Goal: Task Accomplishment & Management: Manage account settings

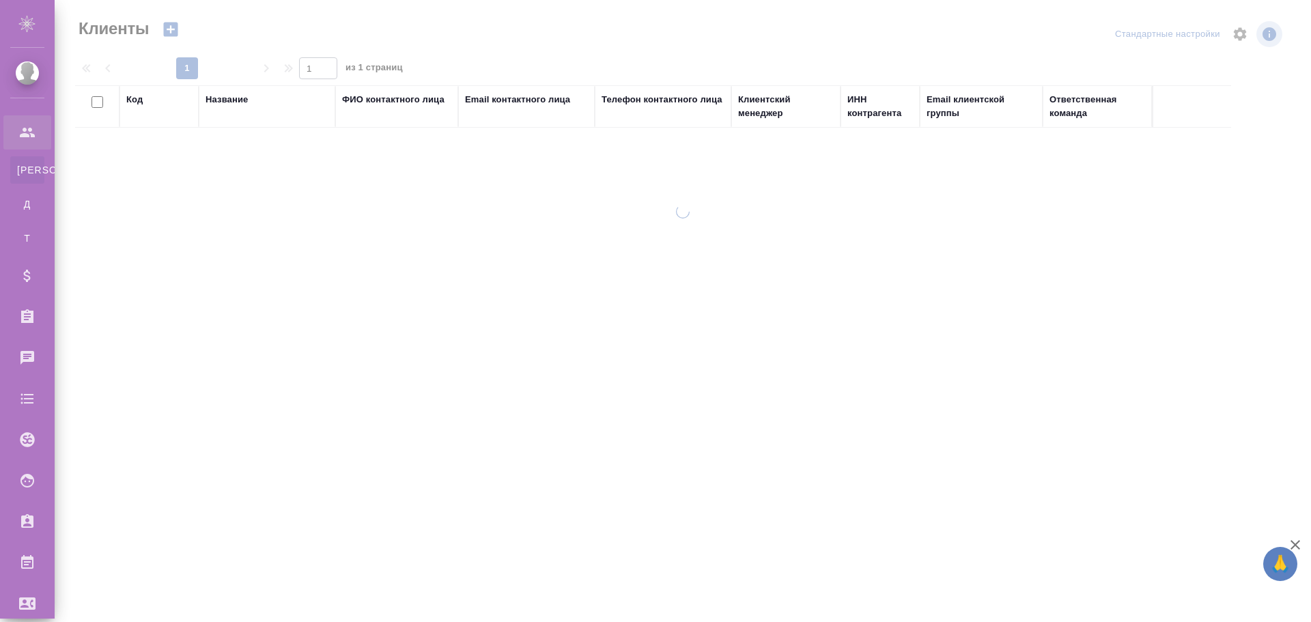
select select "RU"
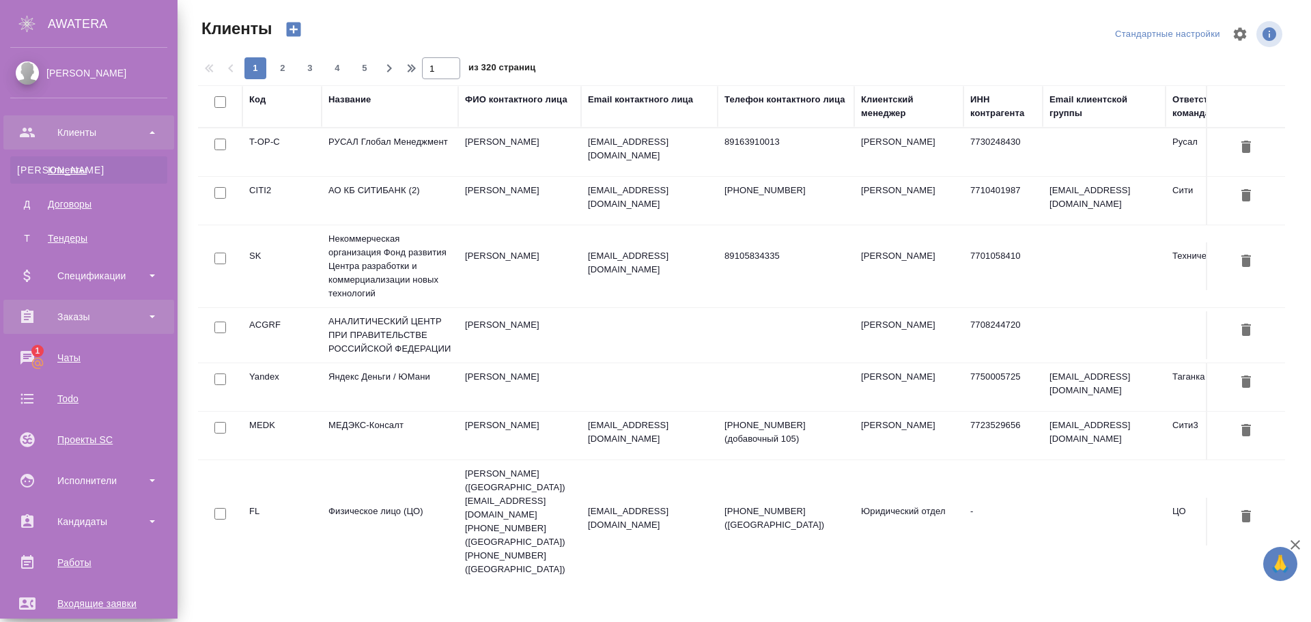
click at [115, 308] on div "Заказы" at bounding box center [88, 317] width 157 height 20
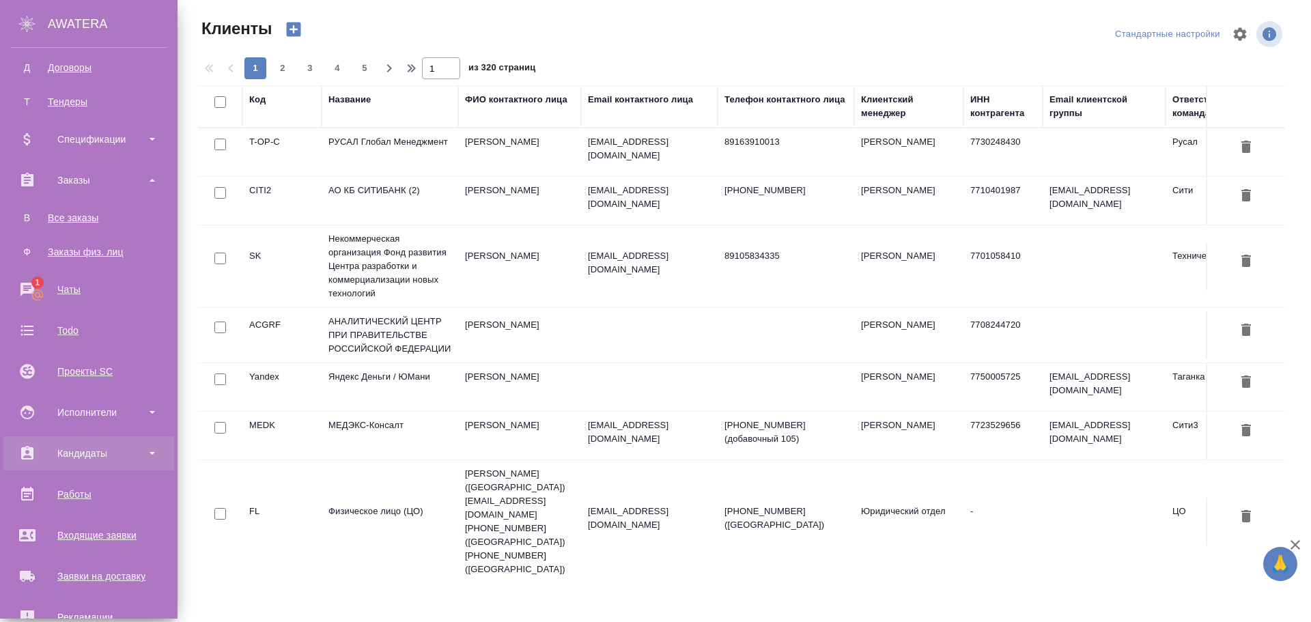
scroll to position [273, 0]
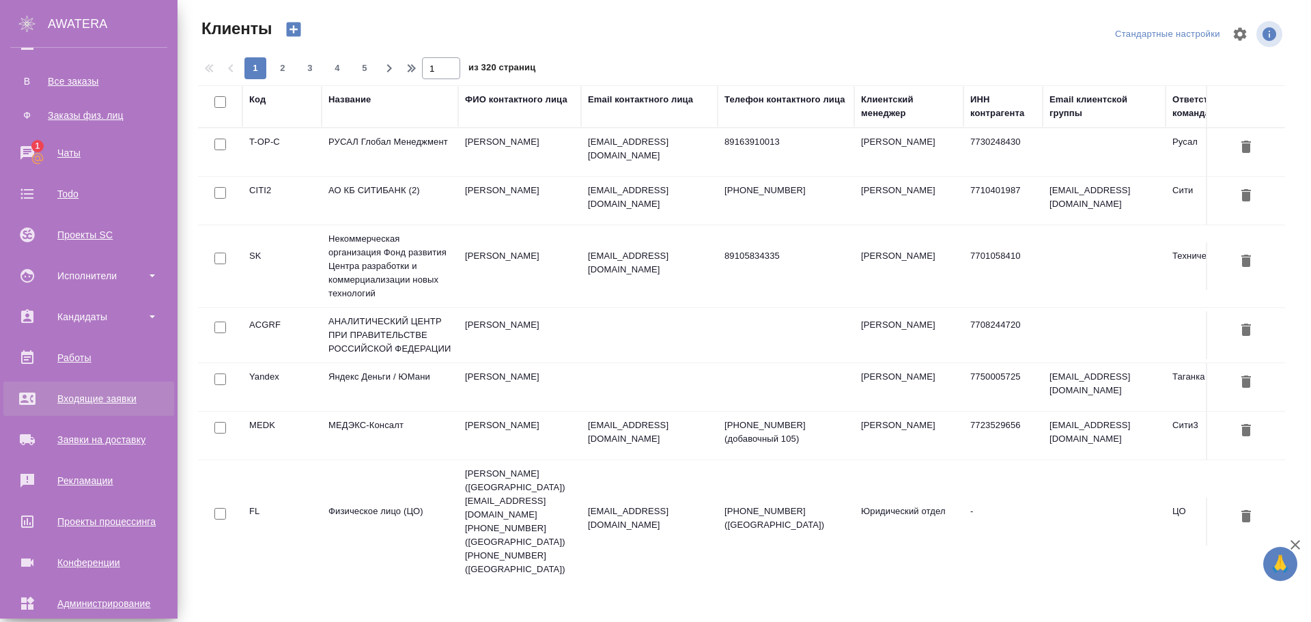
click at [83, 391] on div "Входящие заявки" at bounding box center [88, 399] width 157 height 20
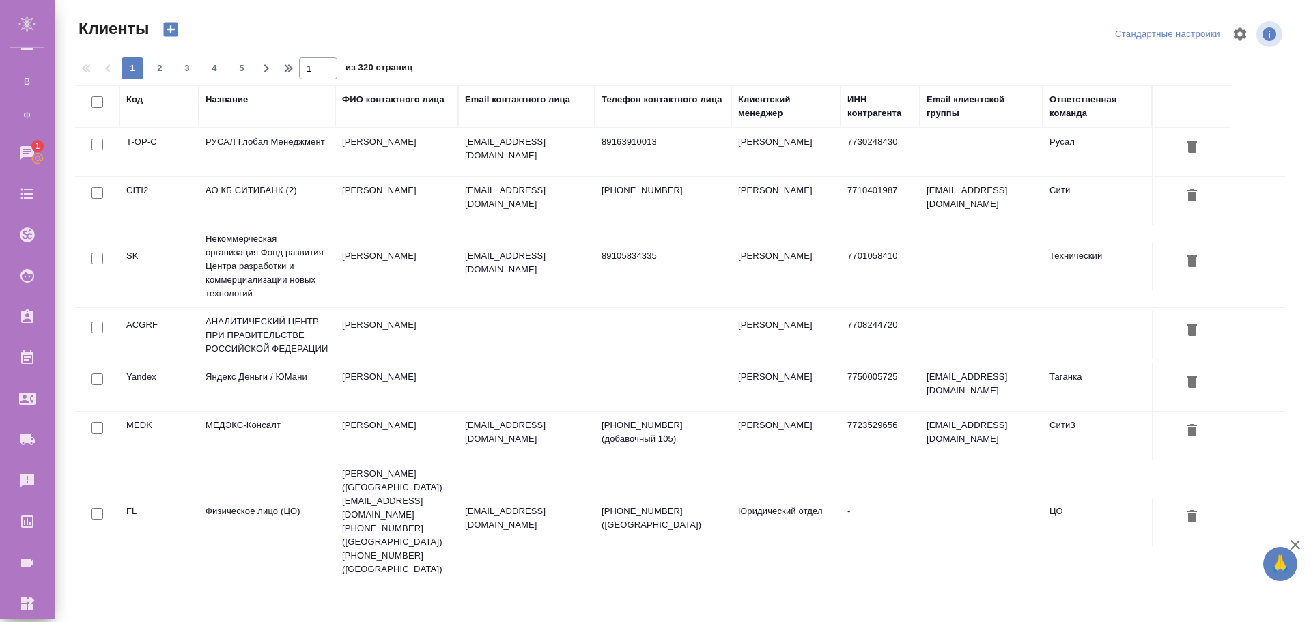
select select "RU"
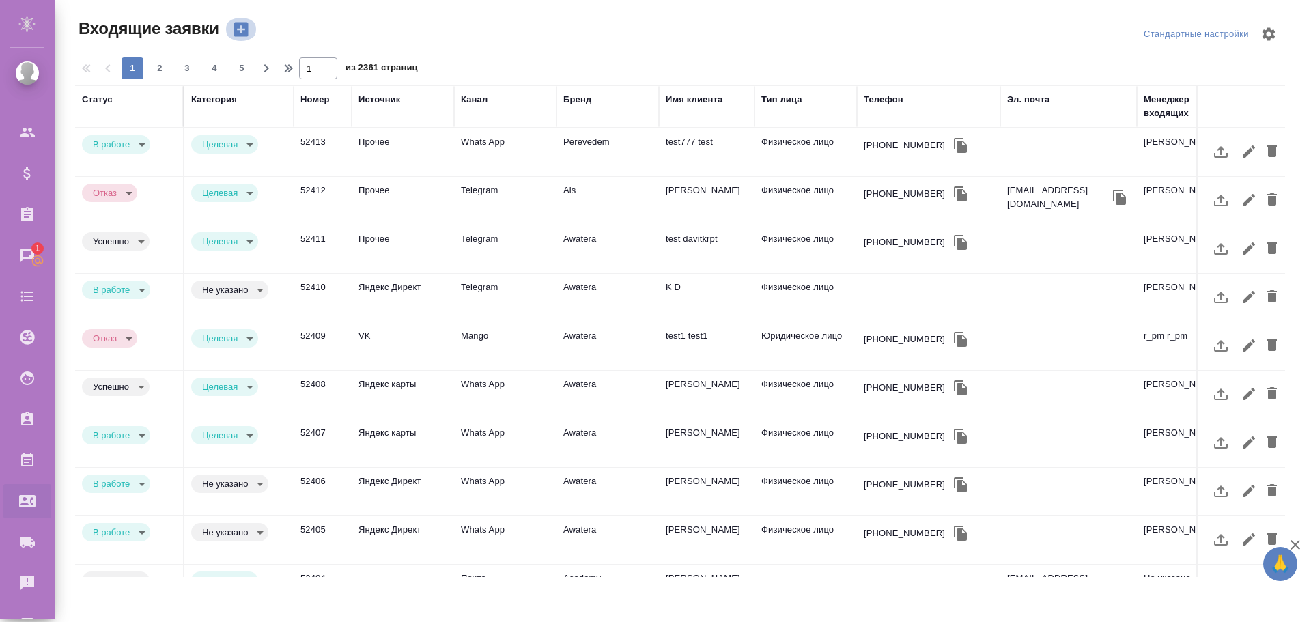
click at [239, 24] on icon "button" at bounding box center [241, 30] width 14 height 14
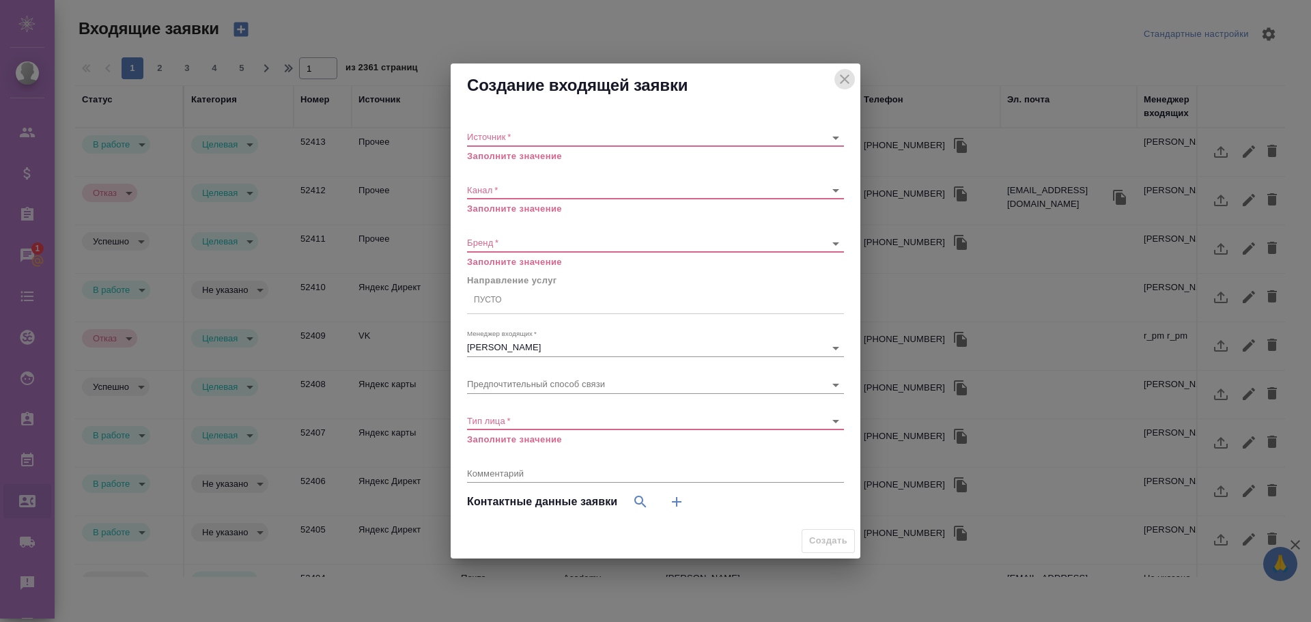
click at [839, 83] on icon "close" at bounding box center [845, 79] width 16 height 16
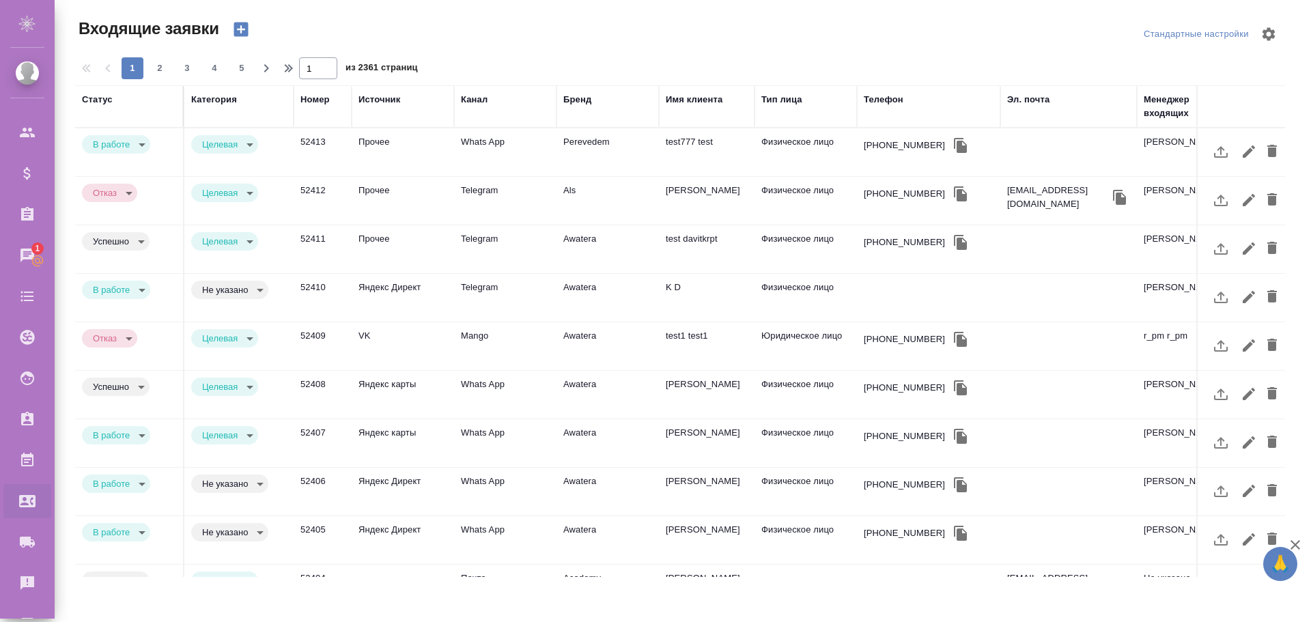
click at [311, 194] on td "52412" at bounding box center [323, 201] width 58 height 48
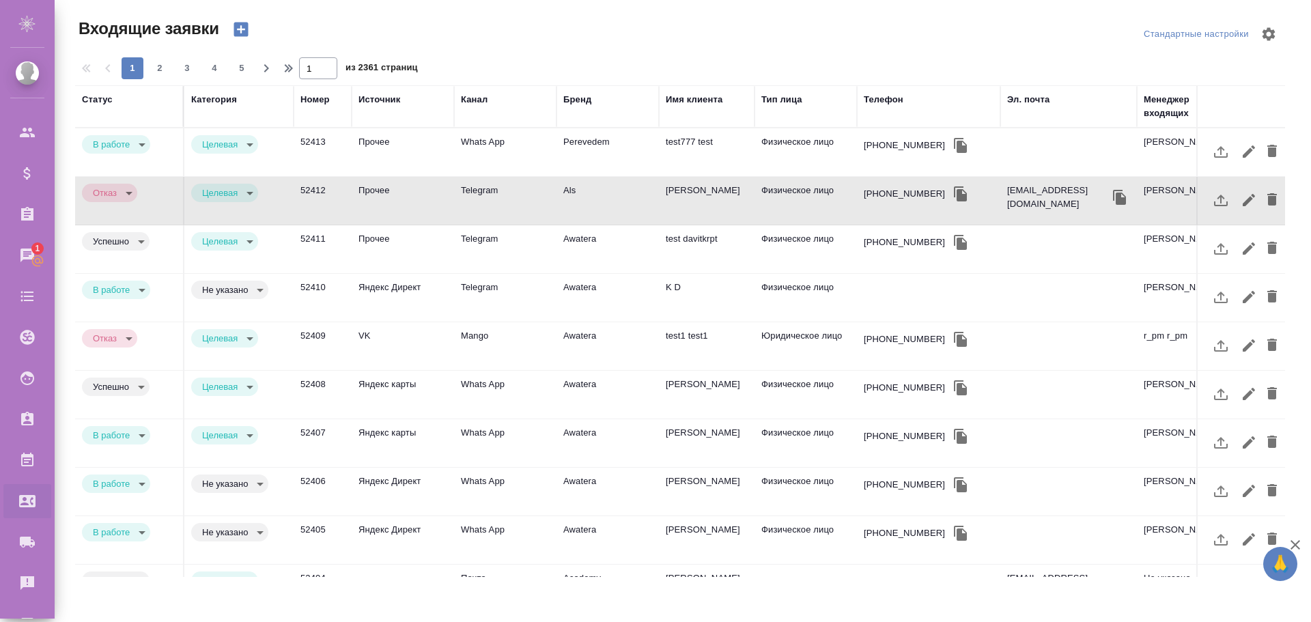
click at [311, 194] on td "52412" at bounding box center [323, 201] width 58 height 48
click at [372, 148] on td "Прочее" at bounding box center [403, 152] width 102 height 48
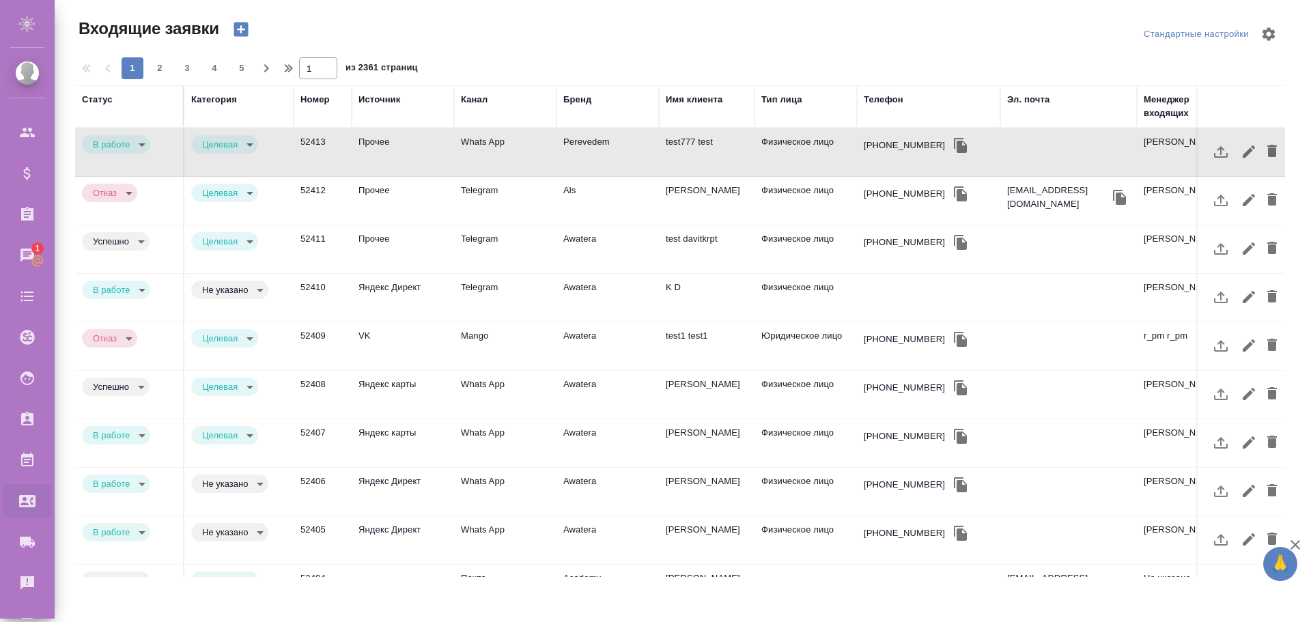
click at [474, 141] on td "Whats App" at bounding box center [505, 152] width 102 height 48
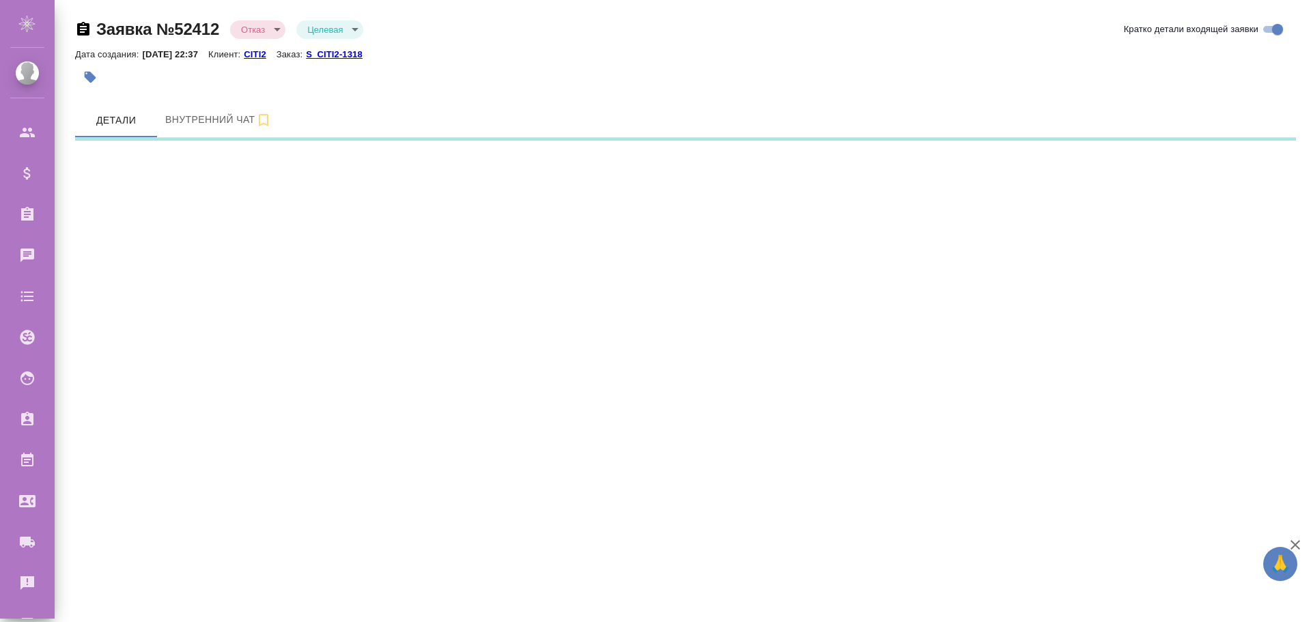
select select "RU"
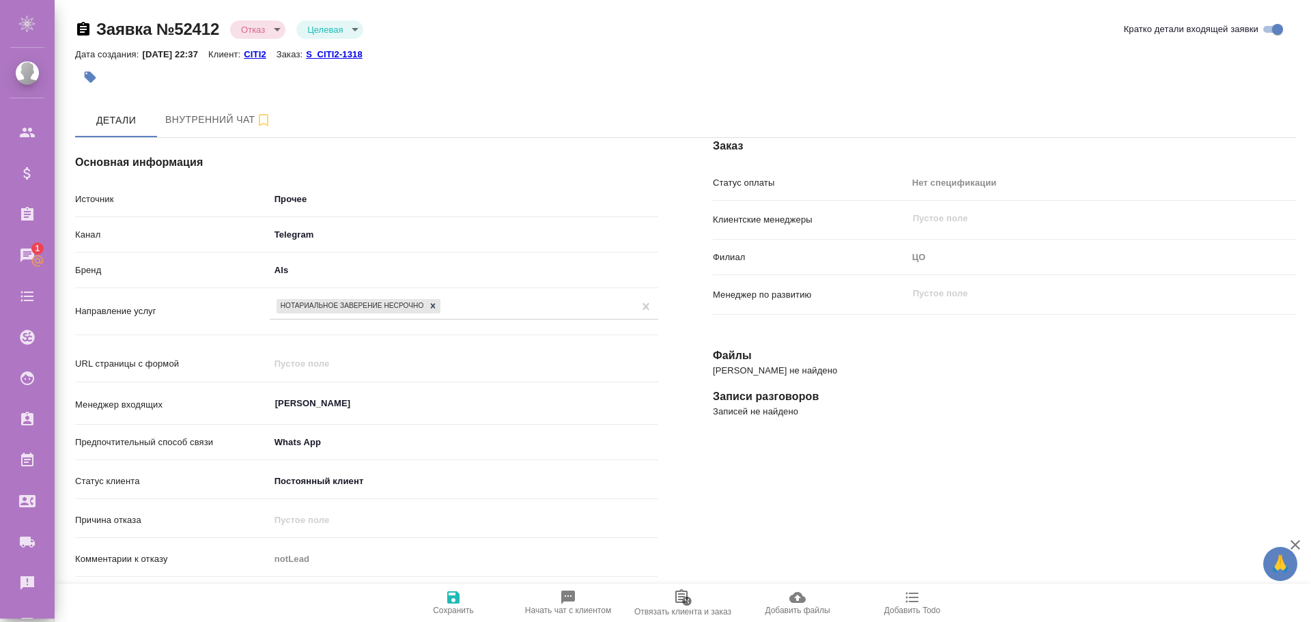
type textarea "x"
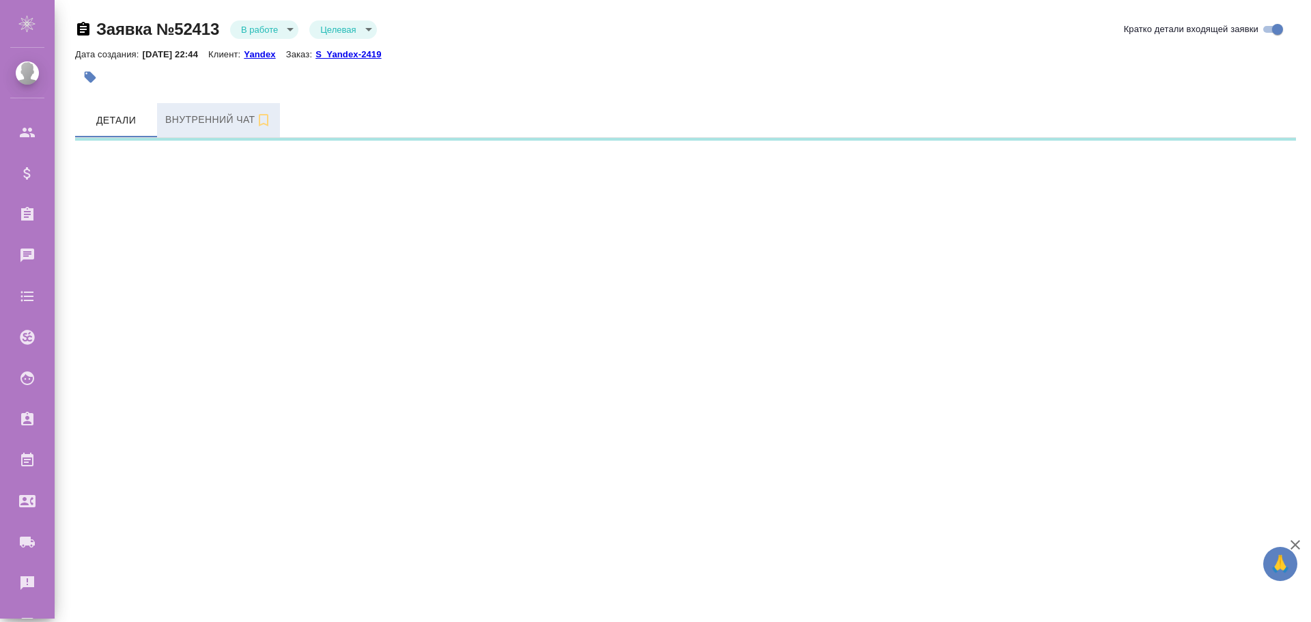
select select "RU"
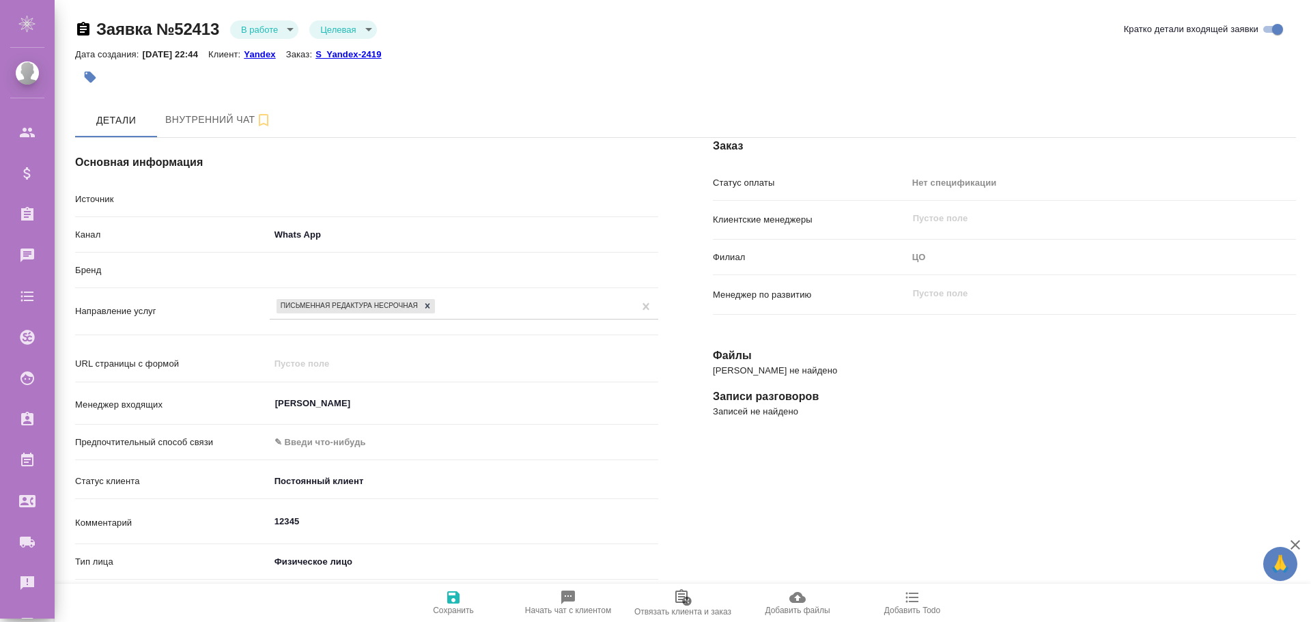
type textarea "x"
click at [288, 31] on body "🙏 .cls-1 fill:#fff; AWATERA [PERSON_NAME] Спецификации Заказы 1 Чаты Todo Проек…" at bounding box center [655, 311] width 1311 height 622
click at [275, 56] on li "Отказ" at bounding box center [264, 52] width 68 height 23
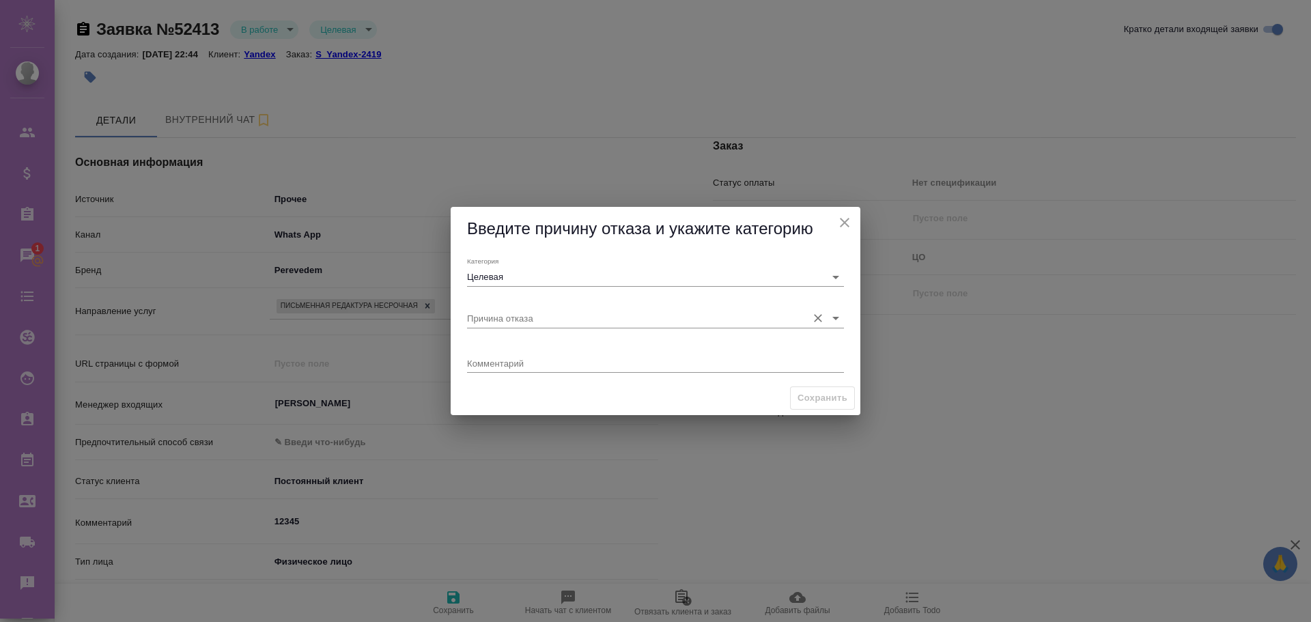
click at [509, 316] on input "Причина отказа" at bounding box center [633, 318] width 333 height 18
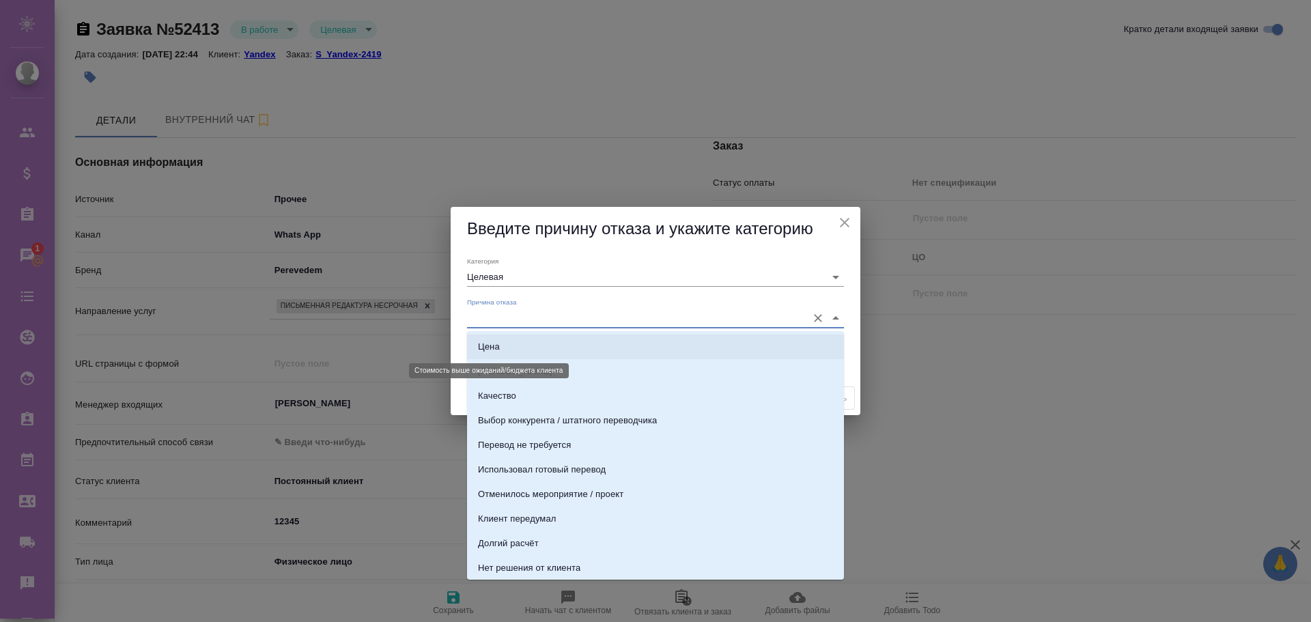
click at [499, 350] on div "Цена" at bounding box center [489, 347] width 22 height 14
type input "Цена"
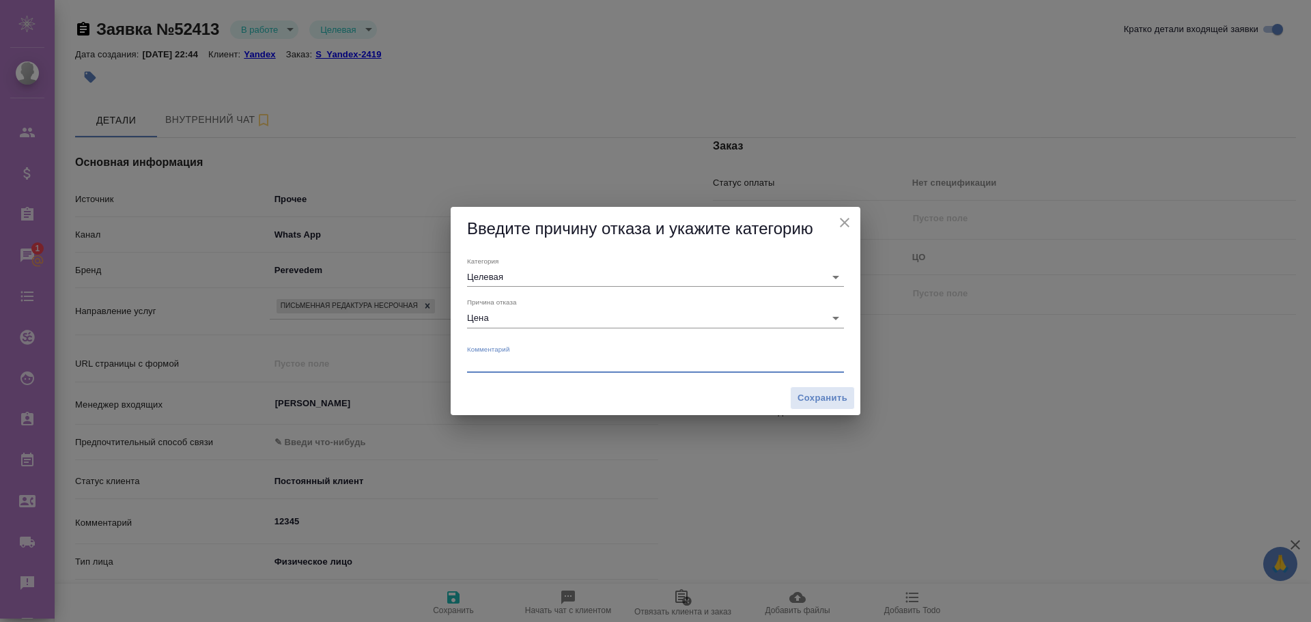
click at [499, 363] on textarea at bounding box center [655, 363] width 377 height 10
type textarea "Комментарий отказа"
click at [818, 407] on button "Сохранить" at bounding box center [822, 399] width 65 height 24
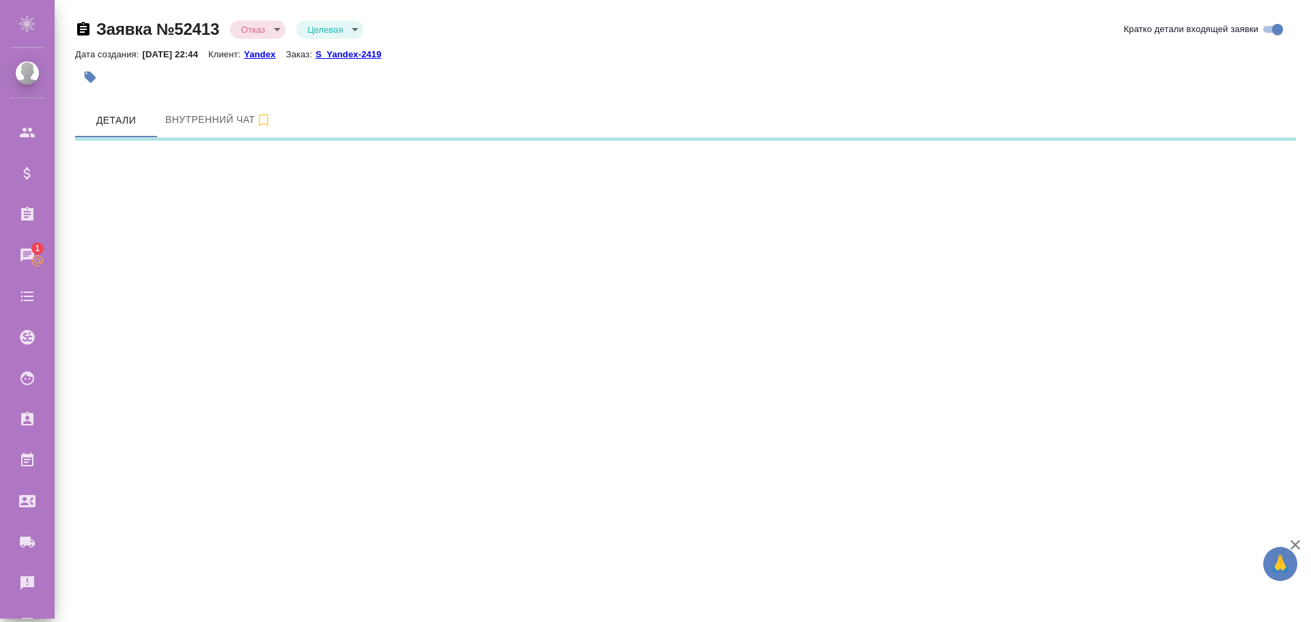
select select "RU"
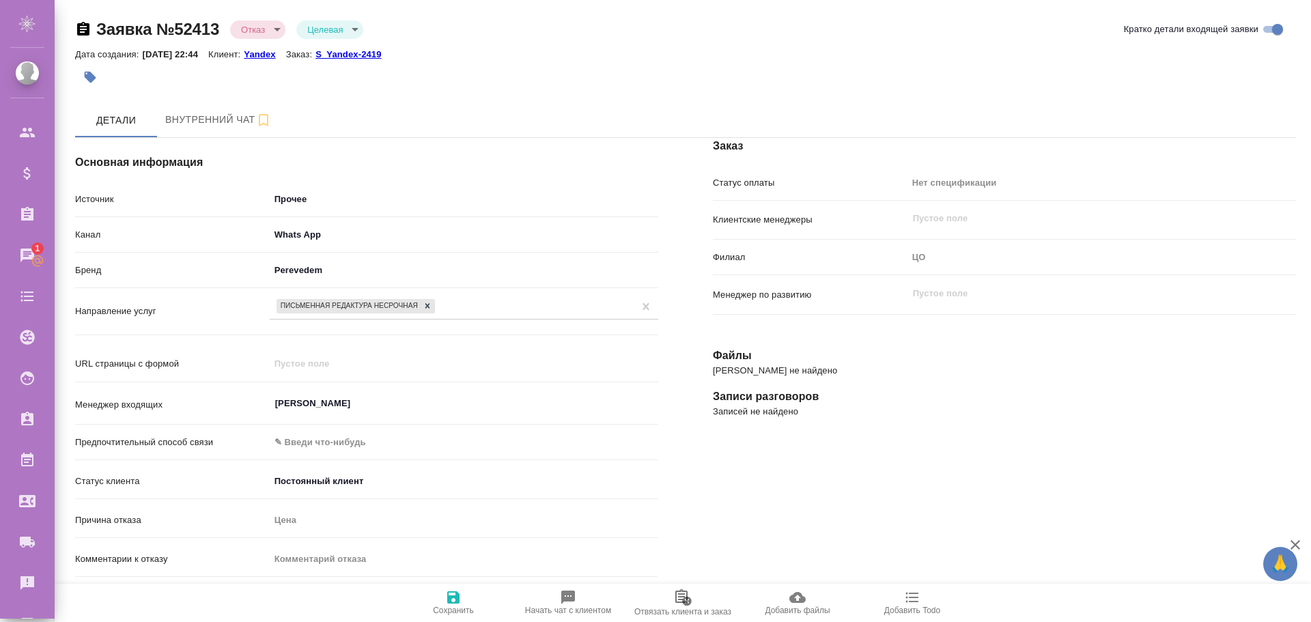
scroll to position [68, 0]
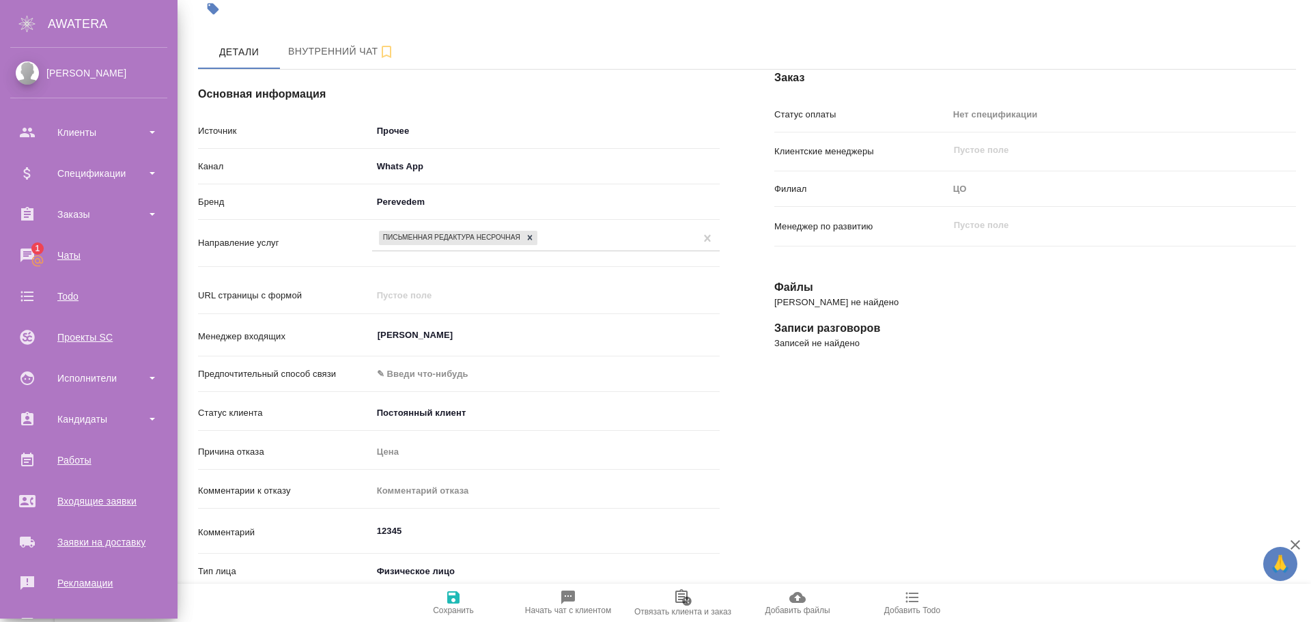
type textarea "x"
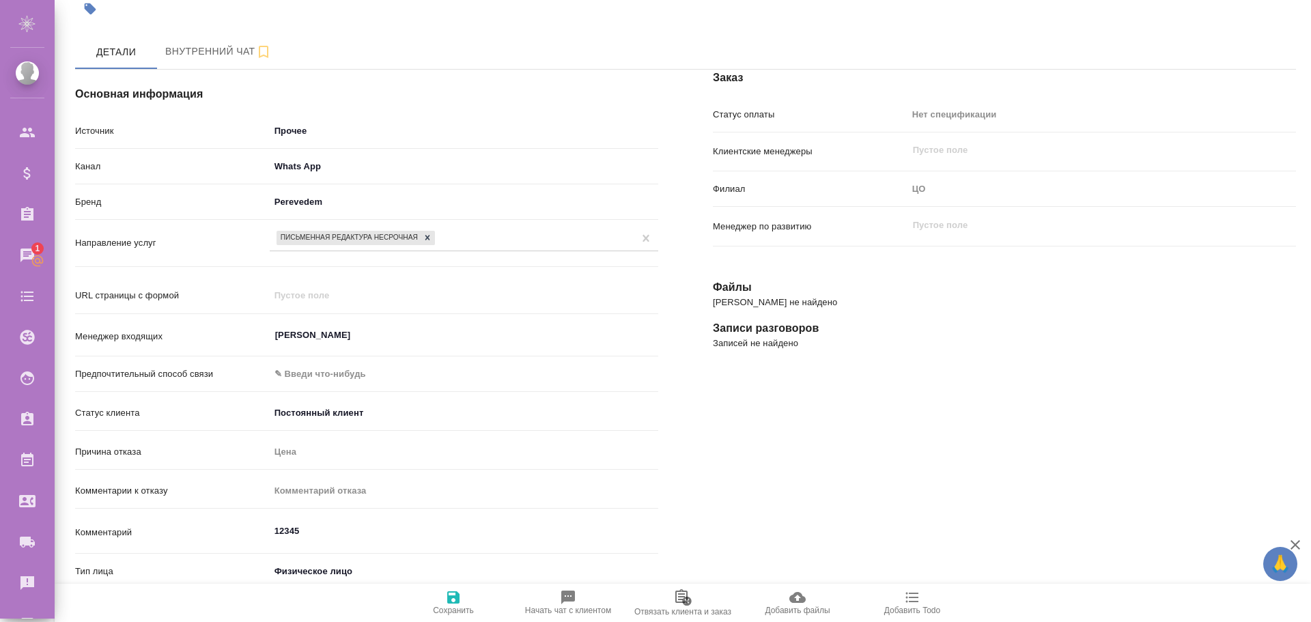
scroll to position [137, 0]
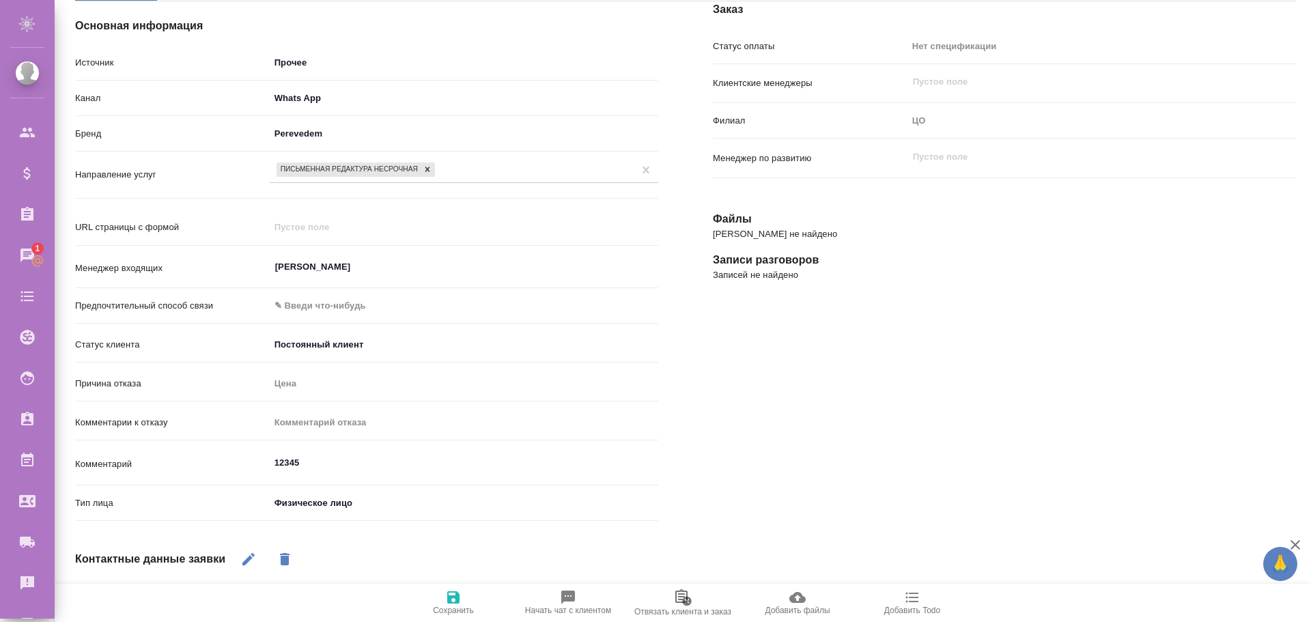
click at [335, 421] on div "Комментарии к отказу Комментарий отказа" at bounding box center [366, 422] width 583 height 24
click at [355, 395] on div "Причина отказа Цена" at bounding box center [366, 384] width 583 height 24
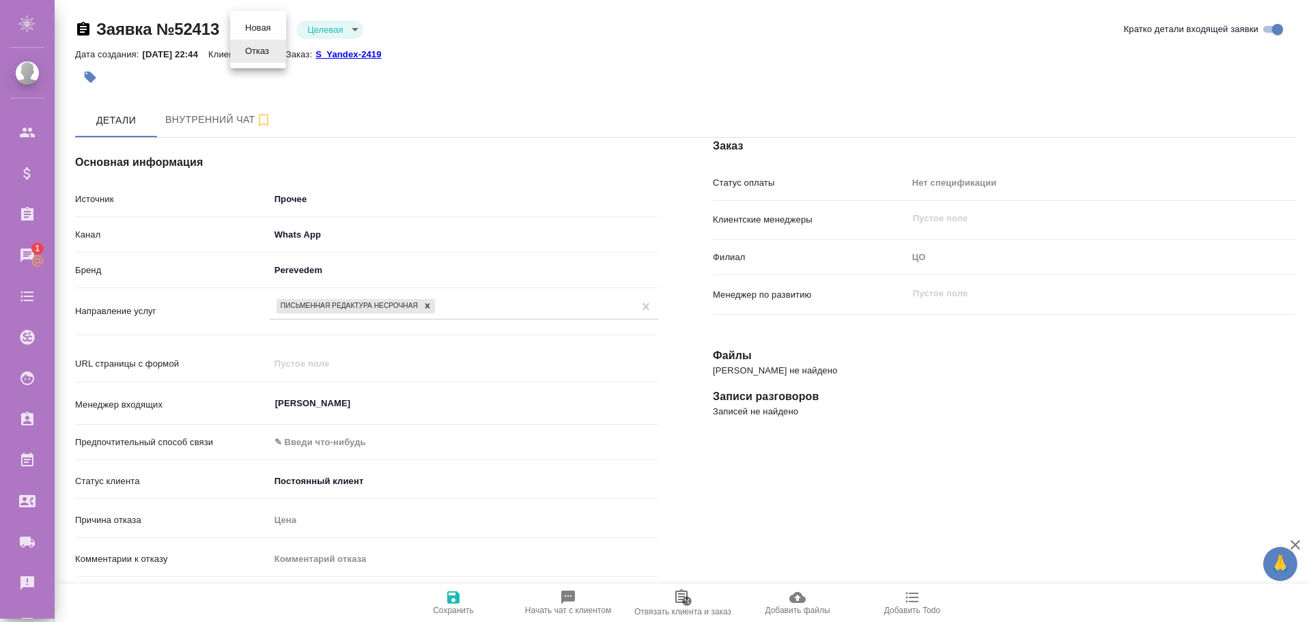
click at [281, 32] on body "🙏 .cls-1 fill:#fff; AWATERA Poleshchuk Grigory Клиенты Спецификации Заказы 1 Ча…" at bounding box center [655, 311] width 1311 height 622
click at [264, 31] on button "Новая" at bounding box center [258, 27] width 34 height 15
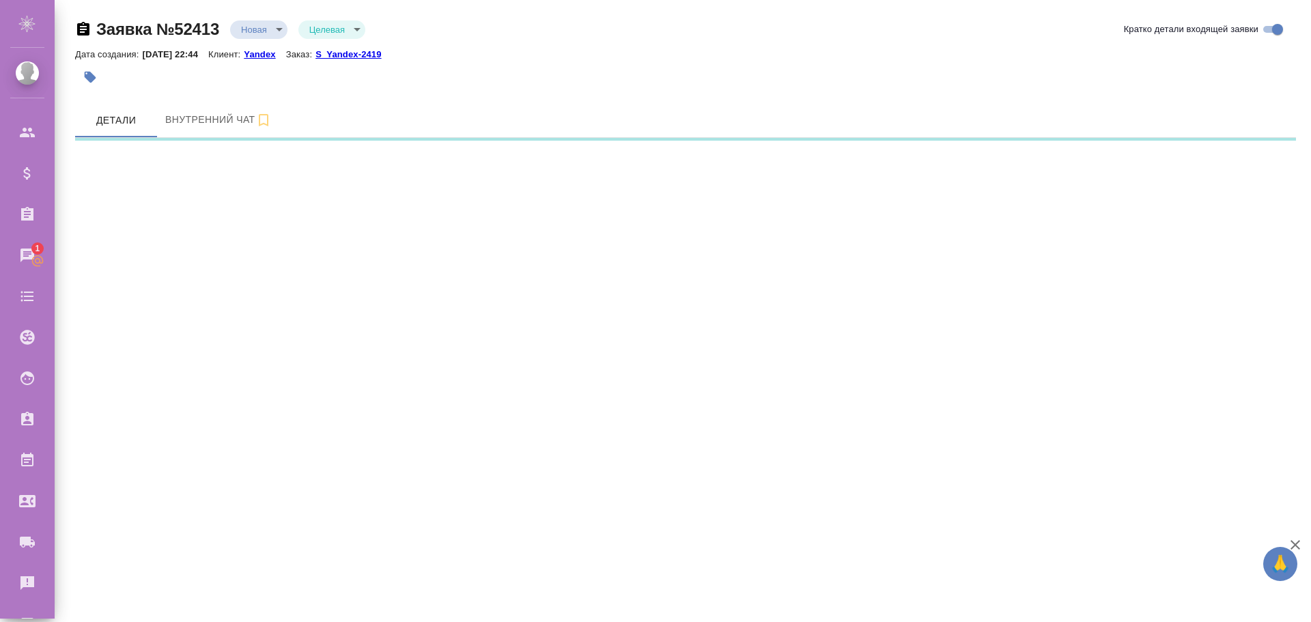
select select "RU"
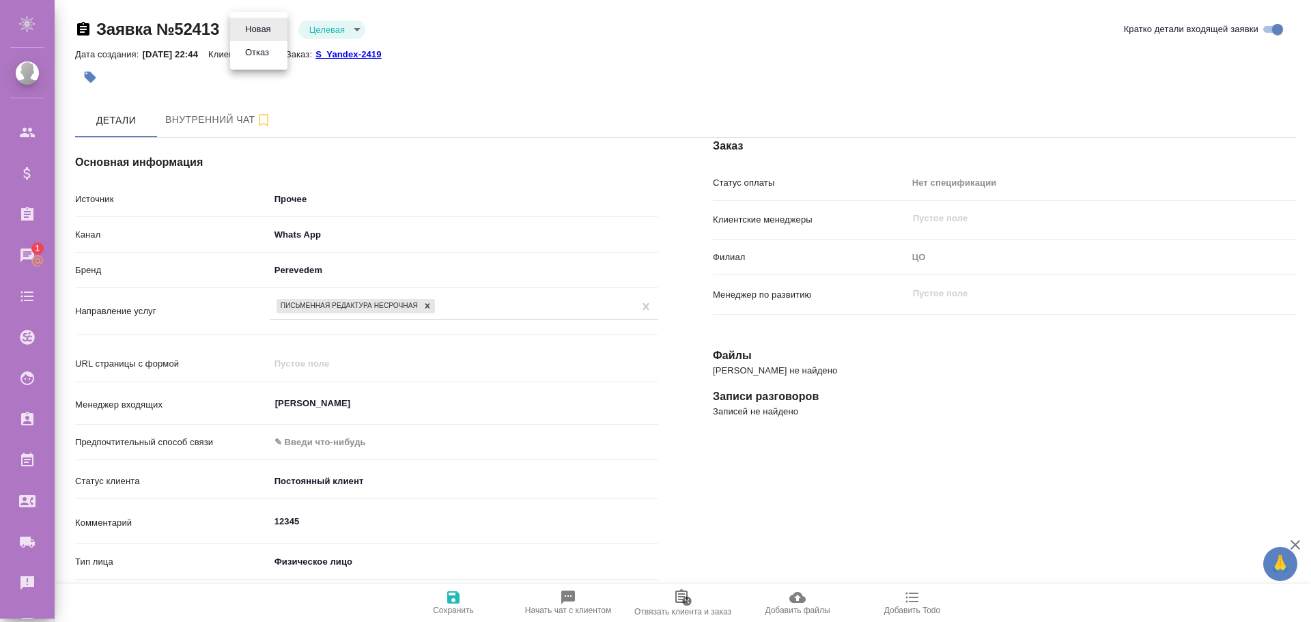
click at [274, 31] on body "🙏 .cls-1 fill:#fff; AWATERA Poleshchuk Grigory Клиенты Спецификации Заказы 1 Ча…" at bounding box center [655, 311] width 1311 height 622
type textarea "x"
click at [270, 57] on button "Отказ" at bounding box center [257, 52] width 32 height 15
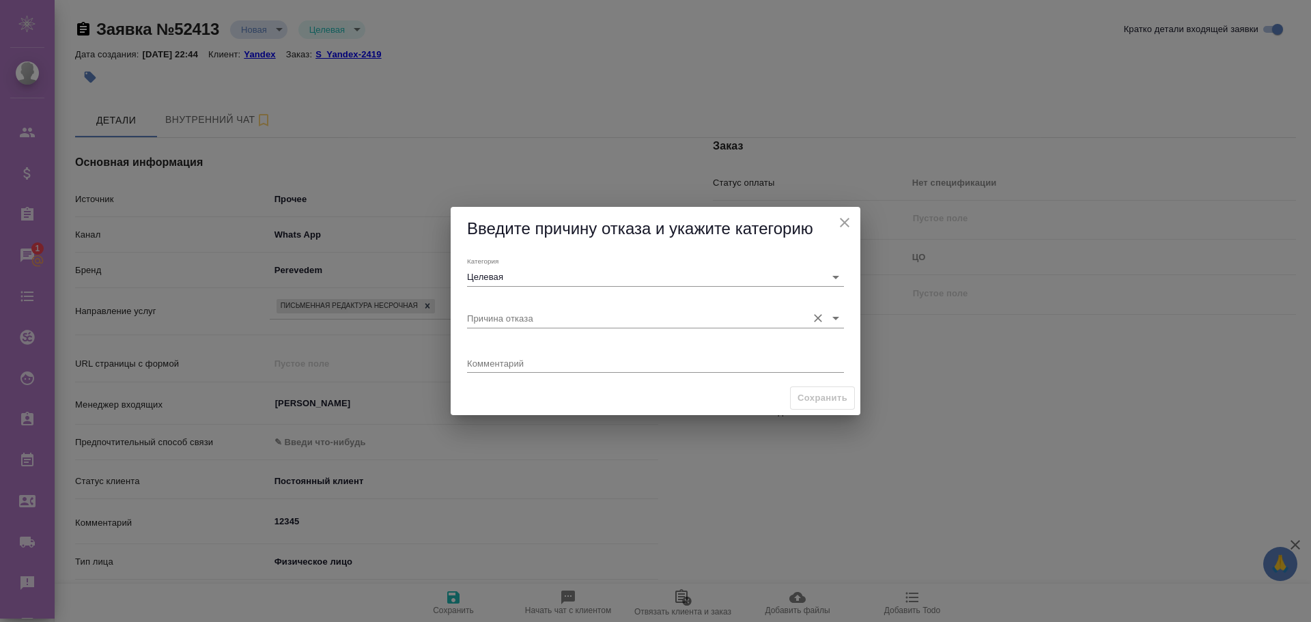
click at [539, 313] on input "Причина отказа" at bounding box center [633, 318] width 333 height 18
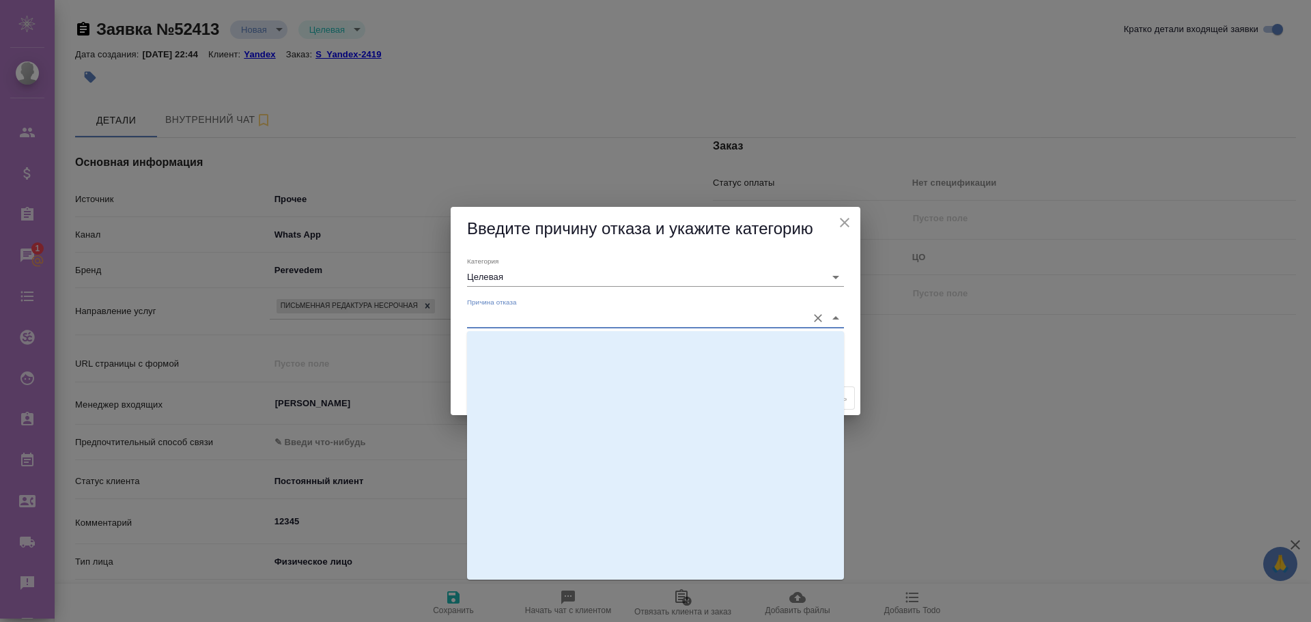
scroll to position [419, 0]
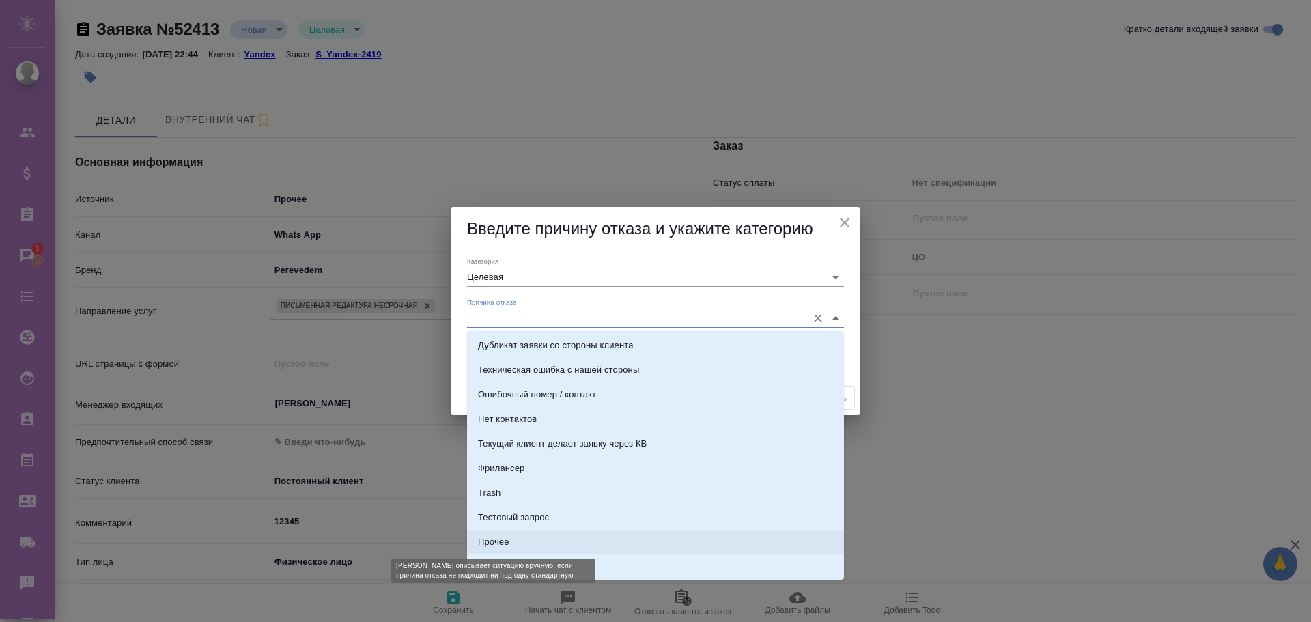
click at [505, 541] on div "Прочее" at bounding box center [493, 542] width 31 height 14
type input "Прочее"
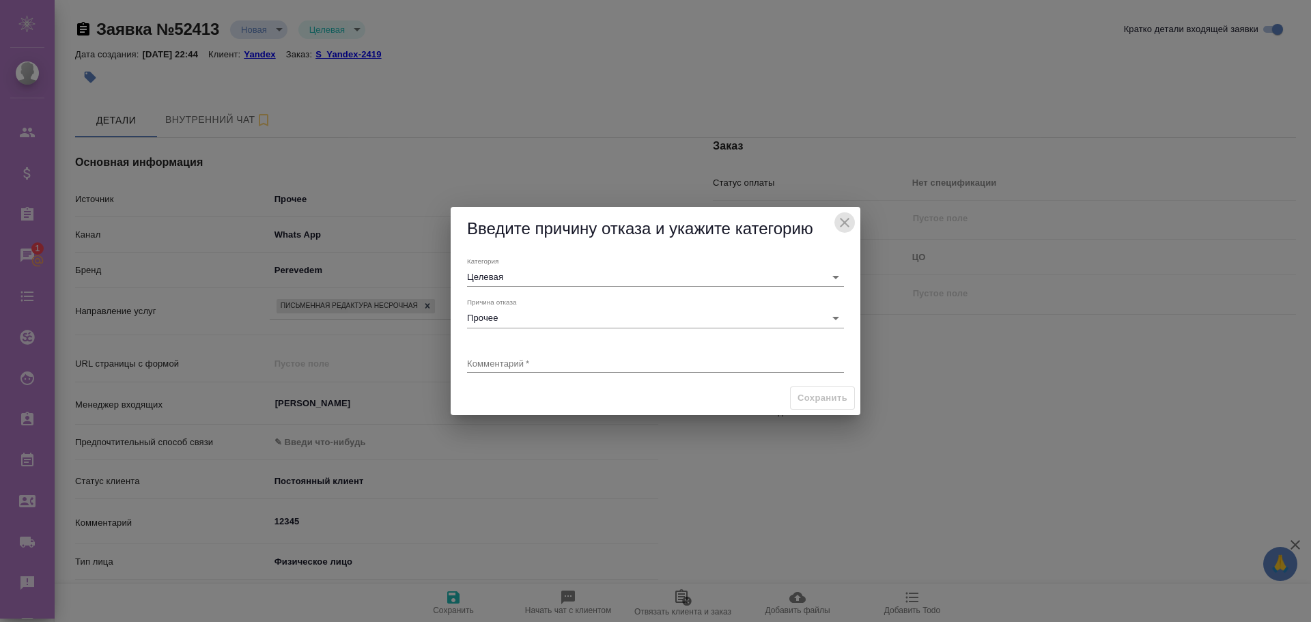
click at [839, 216] on icon "close" at bounding box center [845, 222] width 16 height 16
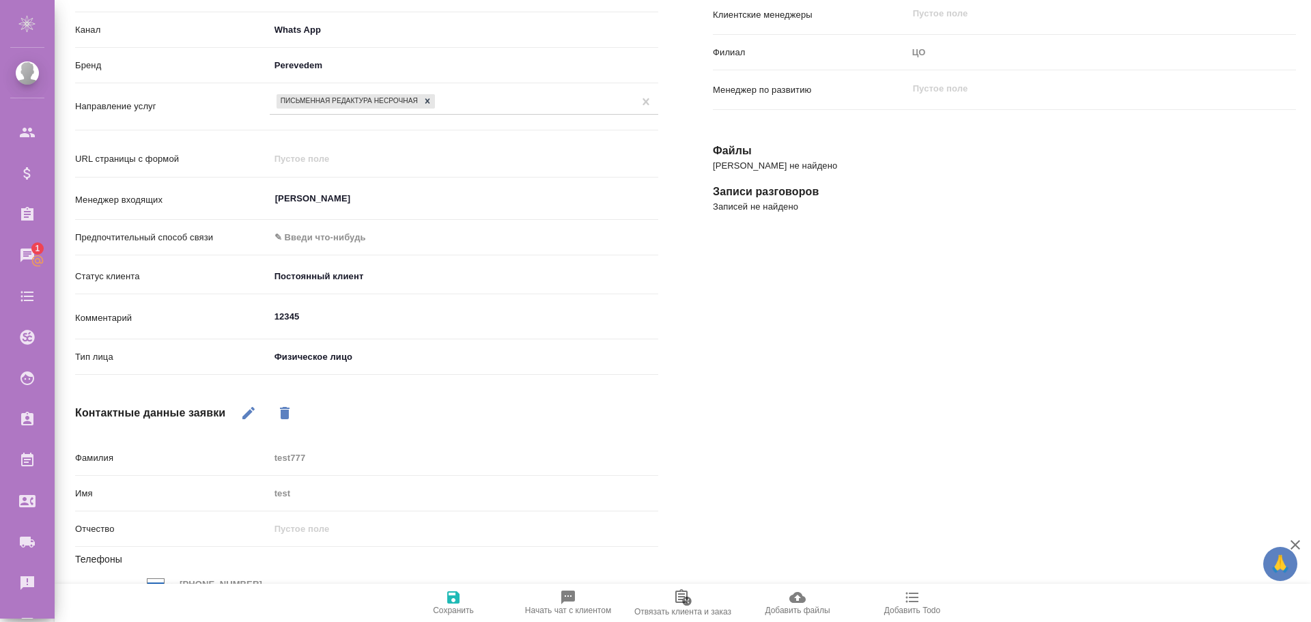
scroll to position [0, 0]
